Goal: Check status: Check status

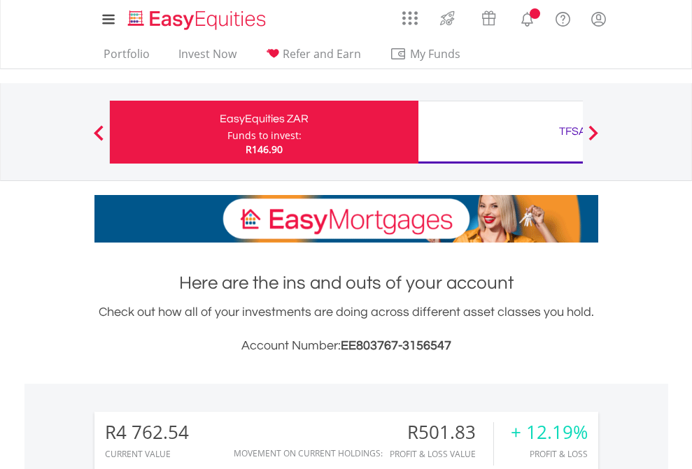
scroll to position [134, 220]
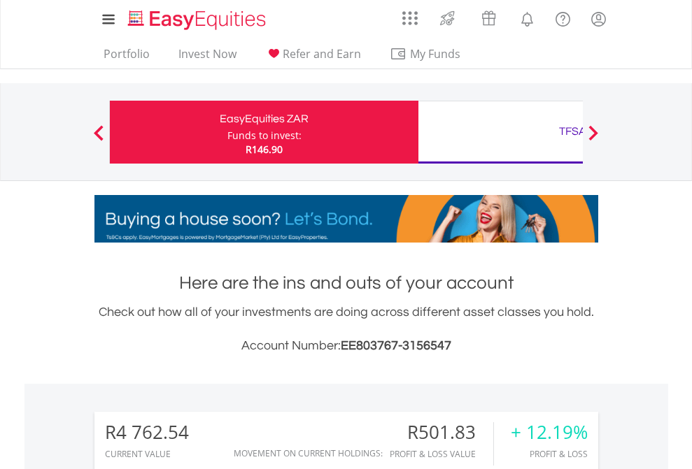
click at [227, 132] on div "Funds to invest:" at bounding box center [264, 136] width 74 height 14
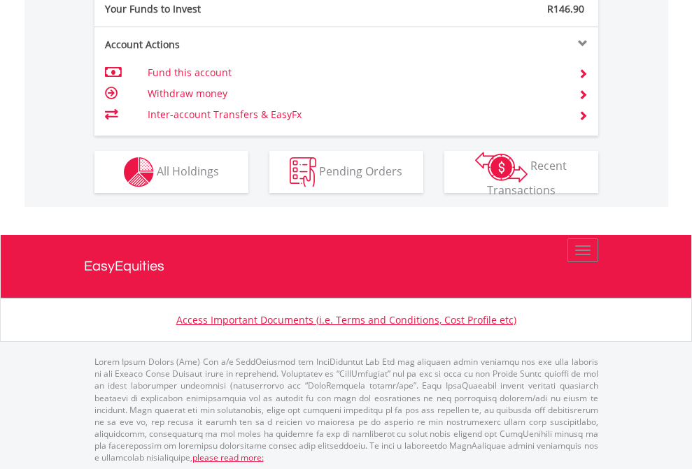
scroll to position [1397, 0]
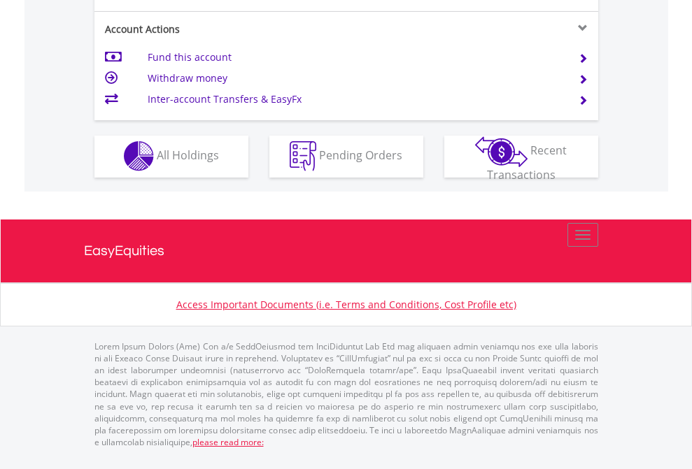
scroll to position [1308, 0]
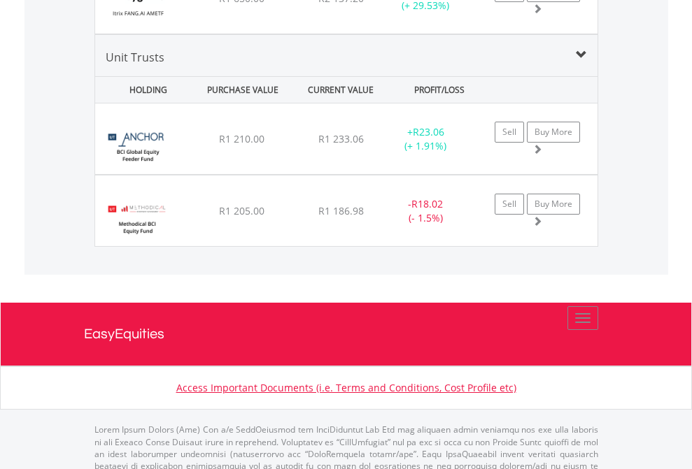
scroll to position [1641, 0]
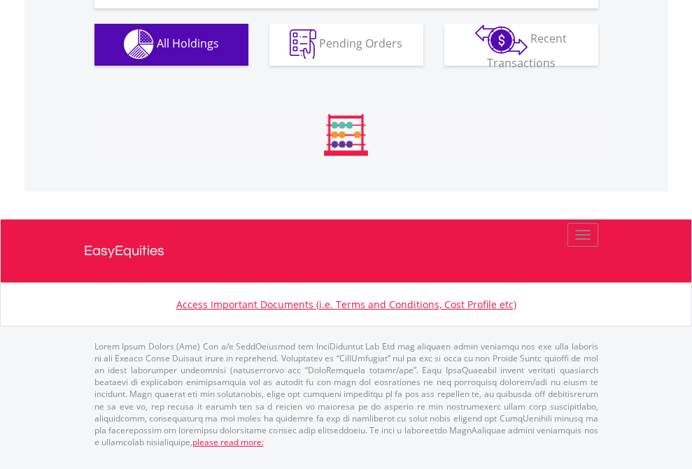
scroll to position [1385, 0]
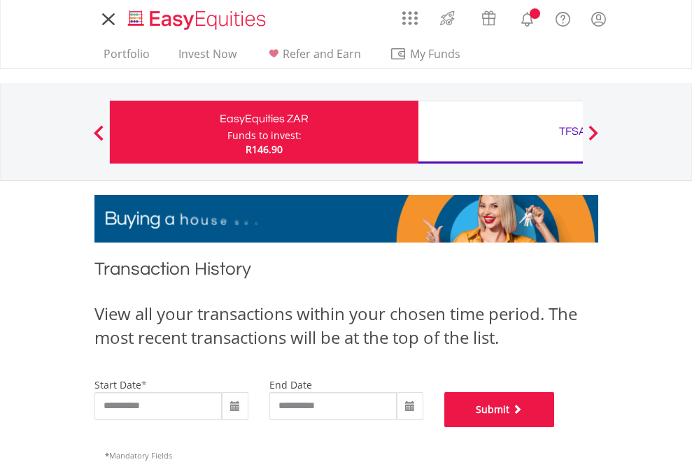
click at [555, 427] on button "Submit" at bounding box center [499, 409] width 111 height 35
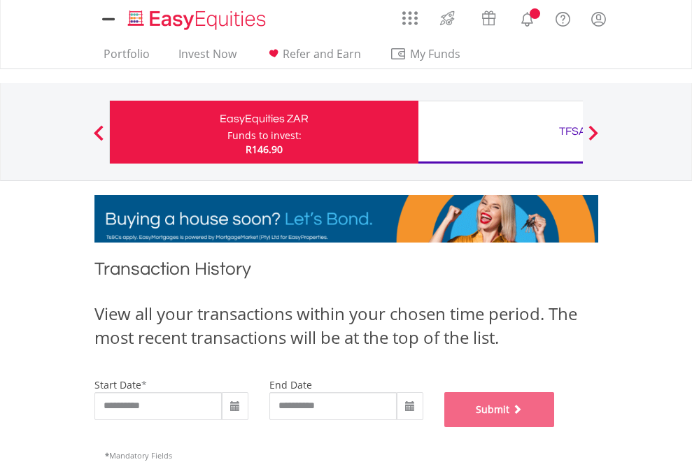
scroll to position [567, 0]
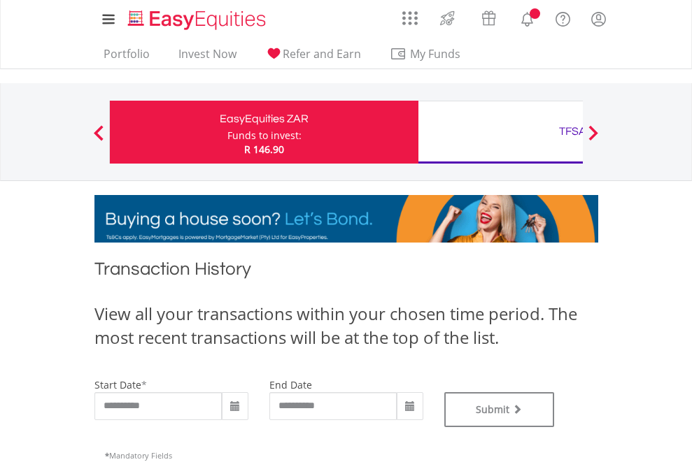
click at [500, 132] on div "TFSA" at bounding box center [573, 132] width 292 height 20
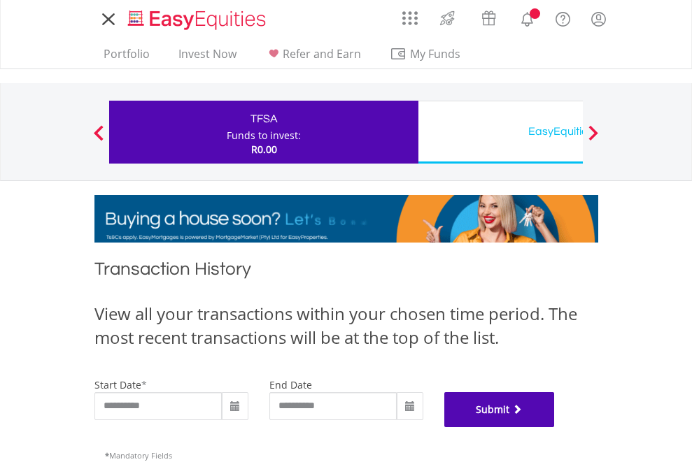
click at [555, 427] on button "Submit" at bounding box center [499, 409] width 111 height 35
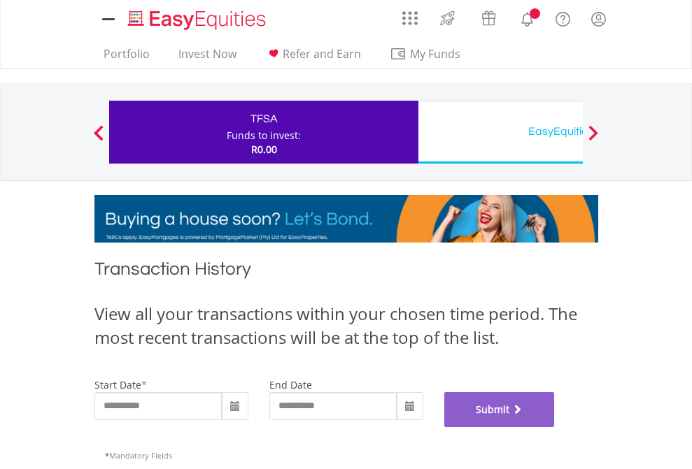
scroll to position [567, 0]
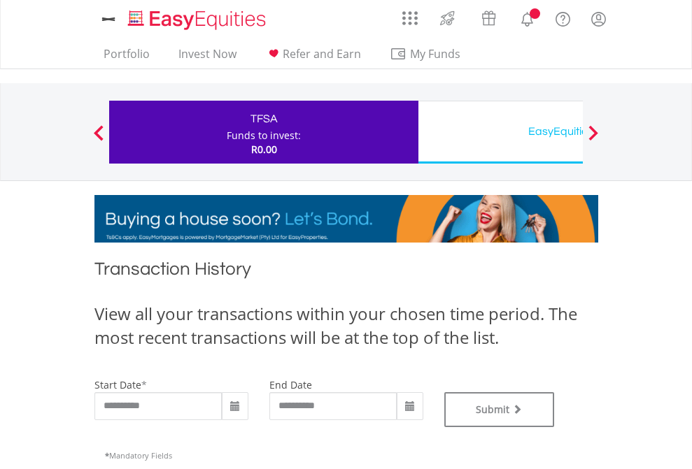
click at [500, 132] on div "EasyEquities USD" at bounding box center [573, 132] width 292 height 20
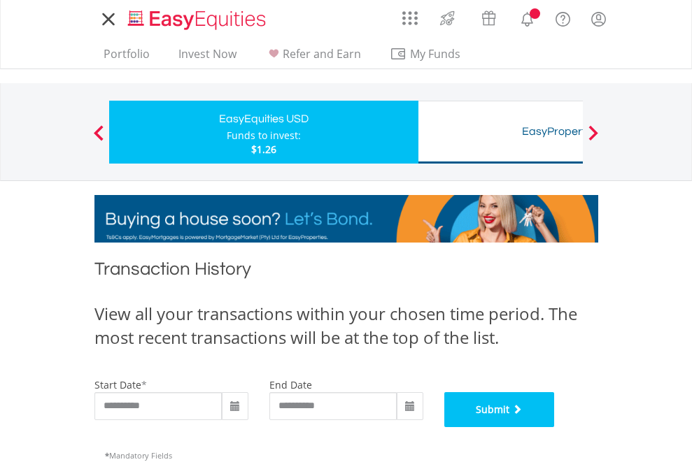
click at [555, 427] on button "Submit" at bounding box center [499, 409] width 111 height 35
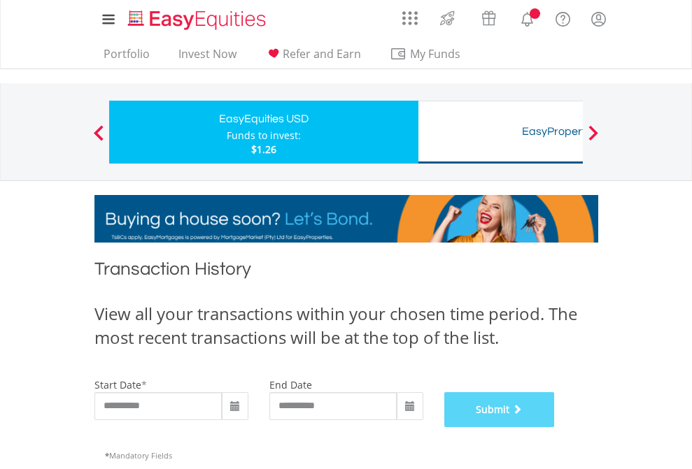
scroll to position [567, 0]
